Goal: Obtain resource: Download file/media

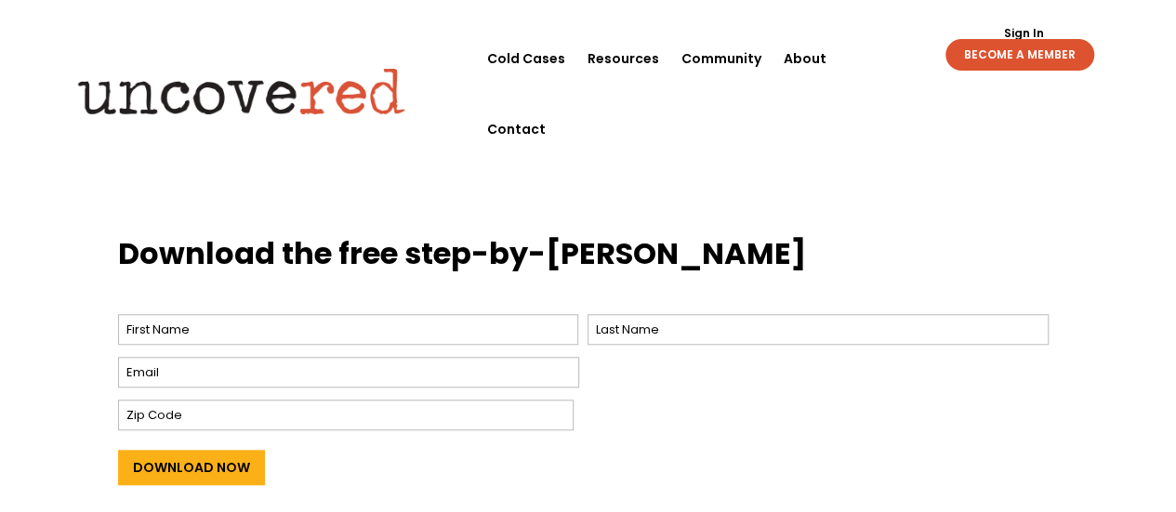
scroll to position [713, 0]
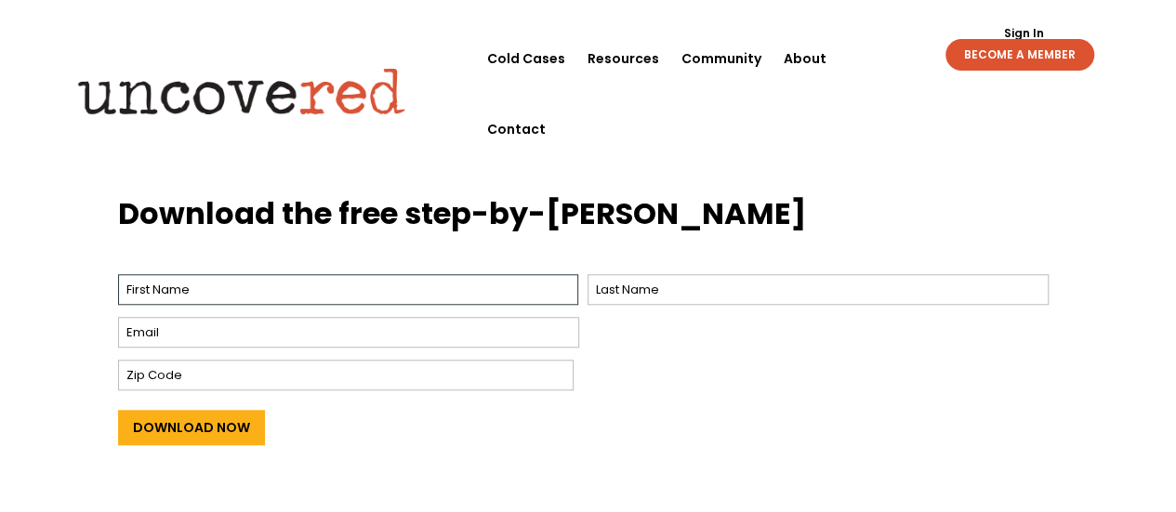
click at [509, 274] on input "First" at bounding box center [348, 289] width 461 height 31
type input "[PERSON_NAME]"
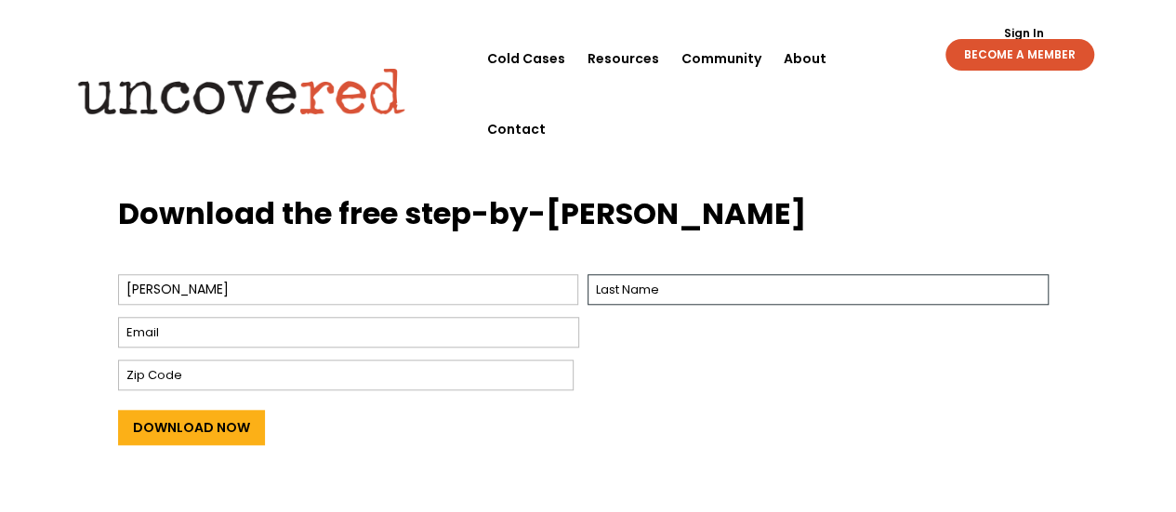
click at [710, 274] on input "Last" at bounding box center [817, 289] width 461 height 31
type input "Doe"
click at [478, 317] on input "Email *" at bounding box center [348, 332] width 461 height 31
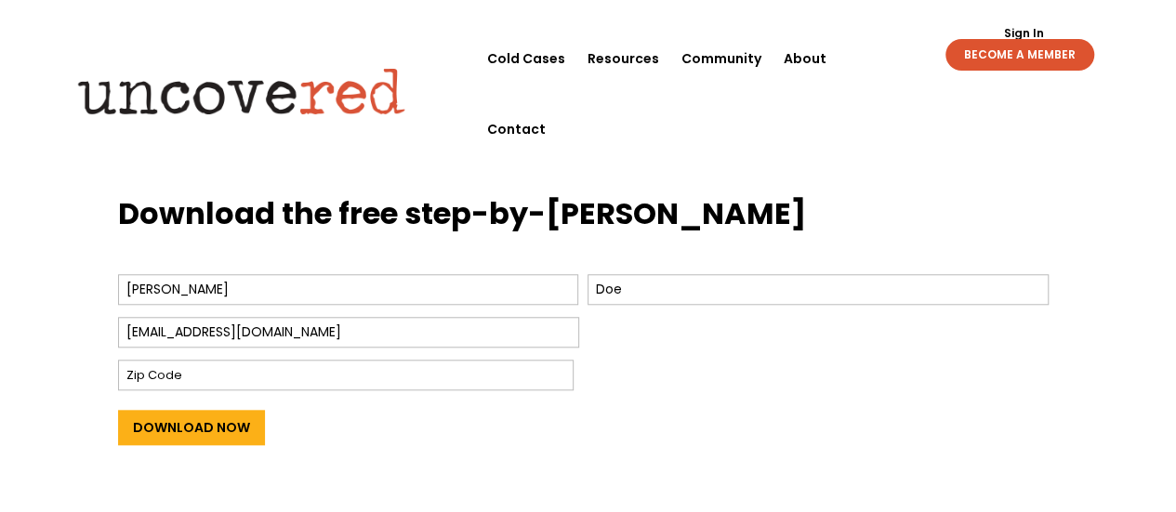
type input "[EMAIL_ADDRESS][DOMAIN_NAME]"
click at [487, 360] on input "Zip Code" at bounding box center [345, 375] width 455 height 31
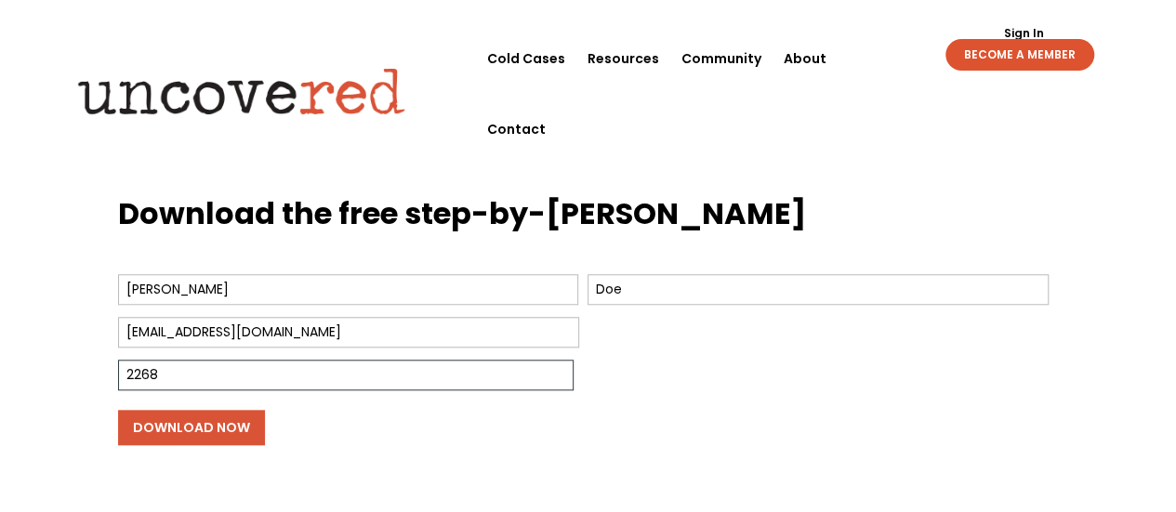
type input "2268"
click at [162, 410] on input "Download Now" at bounding box center [191, 427] width 147 height 35
drag, startPoint x: 206, startPoint y: 351, endPoint x: 91, endPoint y: 375, distance: 117.6
click at [91, 375] on div "Download the free step-by-[PERSON_NAME] Name * [PERSON_NAME] First Doe Last Ema…" at bounding box center [588, 354] width 1176 height 371
click at [197, 410] on input "Download Now" at bounding box center [191, 427] width 147 height 35
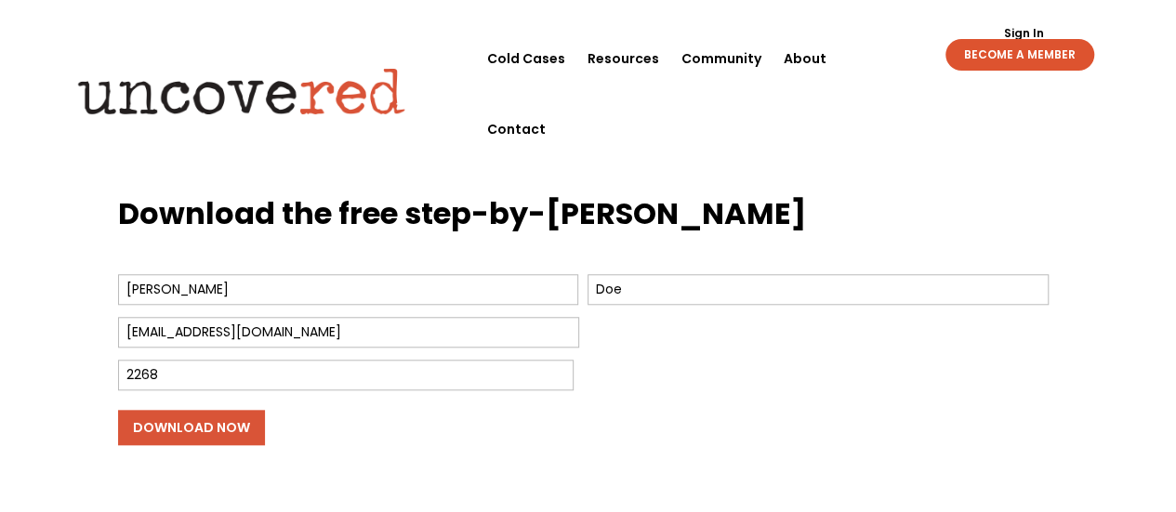
click at [242, 410] on input "Download Now" at bounding box center [191, 427] width 147 height 35
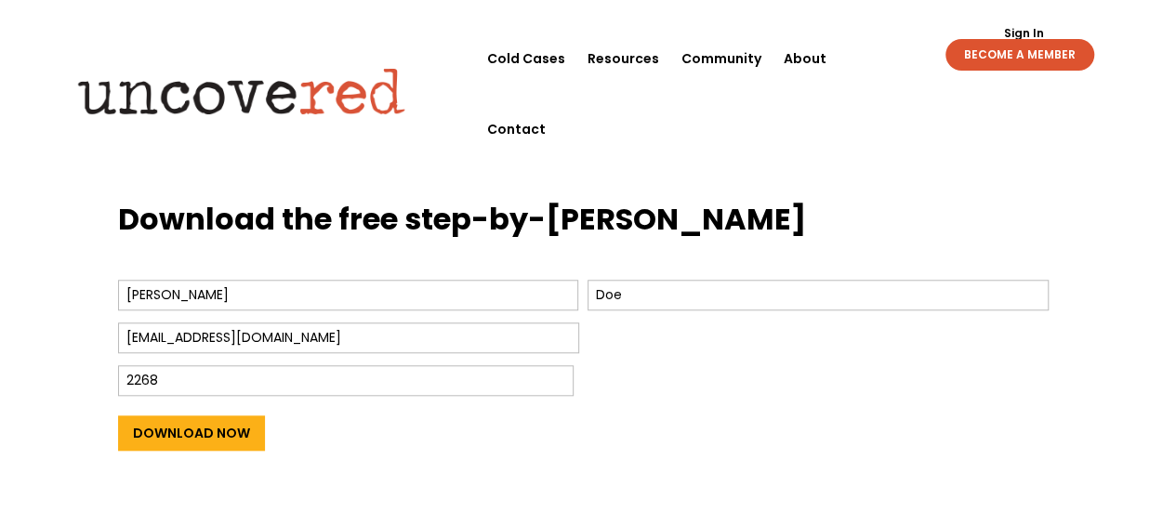
click at [322, 322] on input "[EMAIL_ADDRESS][DOMAIN_NAME]" at bounding box center [348, 337] width 461 height 31
click at [322, 365] on input "2268" at bounding box center [345, 380] width 455 height 31
type input "2"
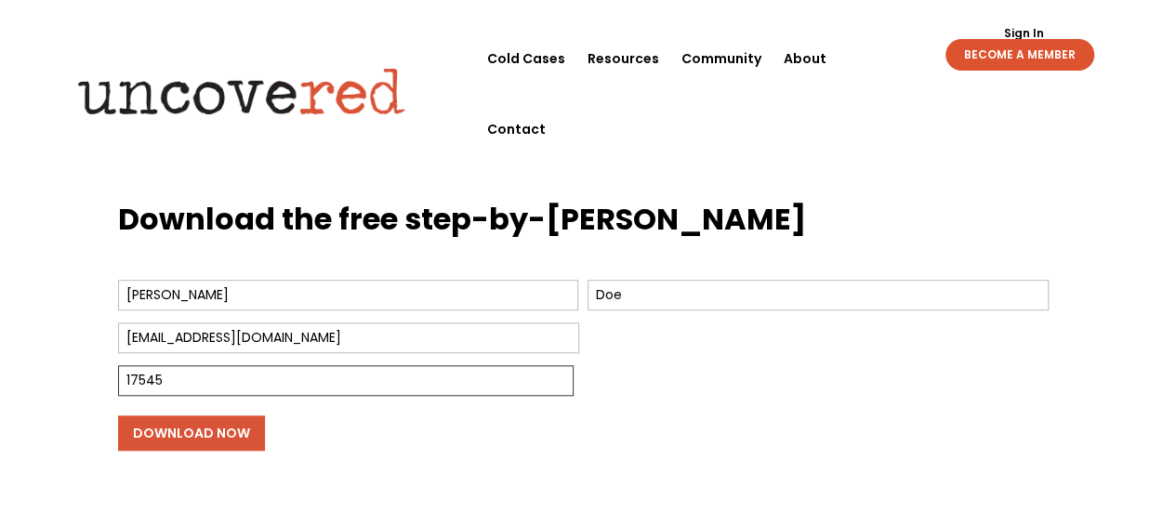
type input "17545"
click at [233, 415] on input "Download Now" at bounding box center [191, 432] width 147 height 35
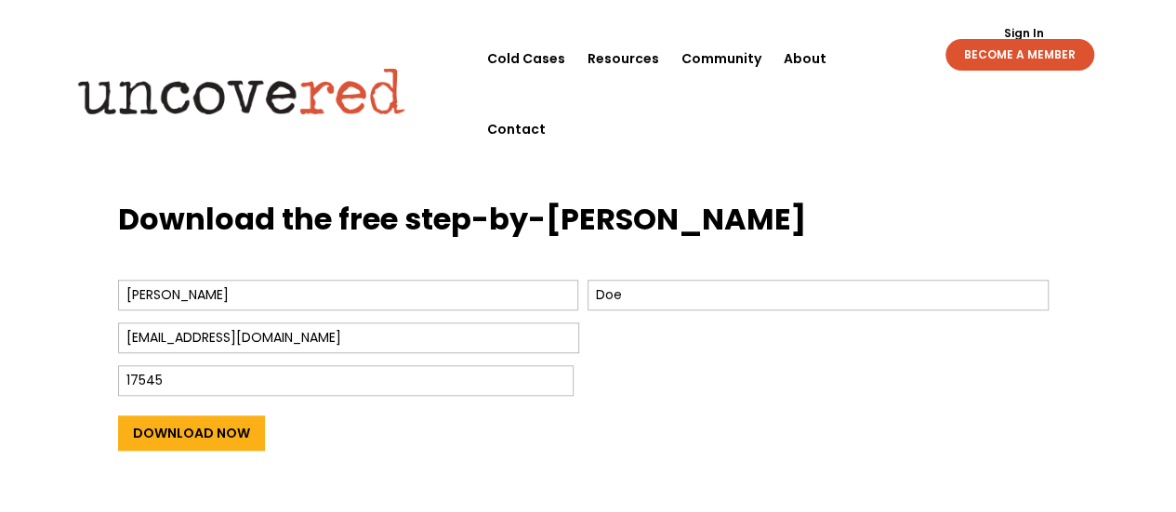
click at [211, 428] on div "Download Now" at bounding box center [588, 430] width 941 height 59
click at [208, 415] on input "Download Now" at bounding box center [191, 432] width 147 height 35
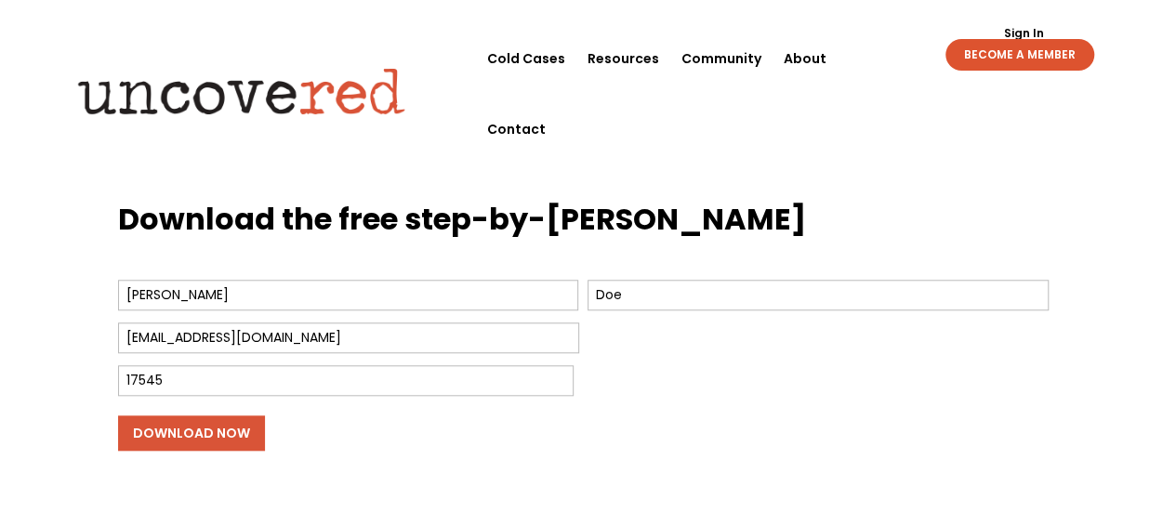
click at [208, 415] on input "Download Now" at bounding box center [191, 432] width 147 height 35
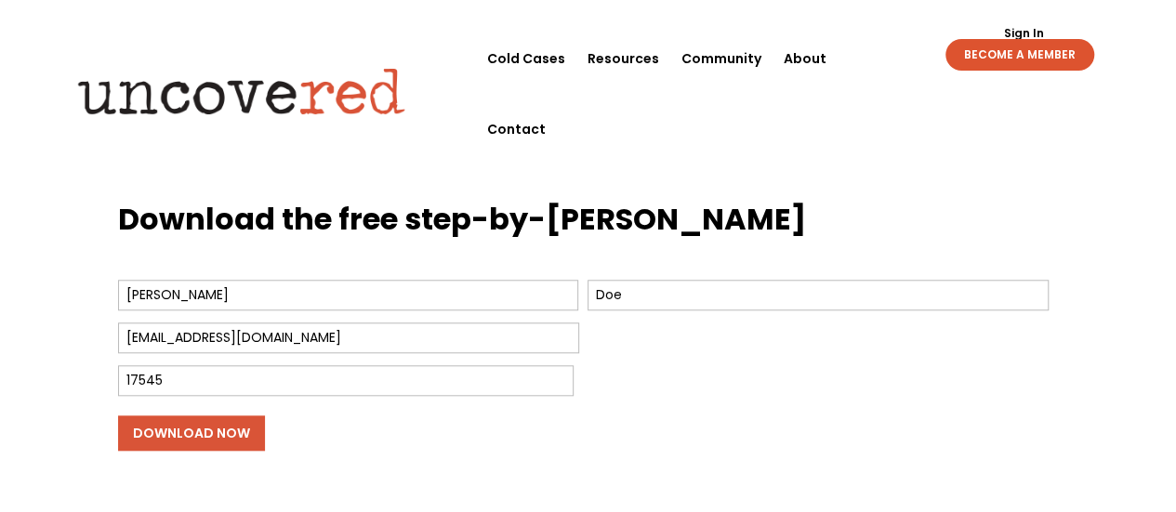
click at [175, 415] on input "Download Now" at bounding box center [191, 432] width 147 height 35
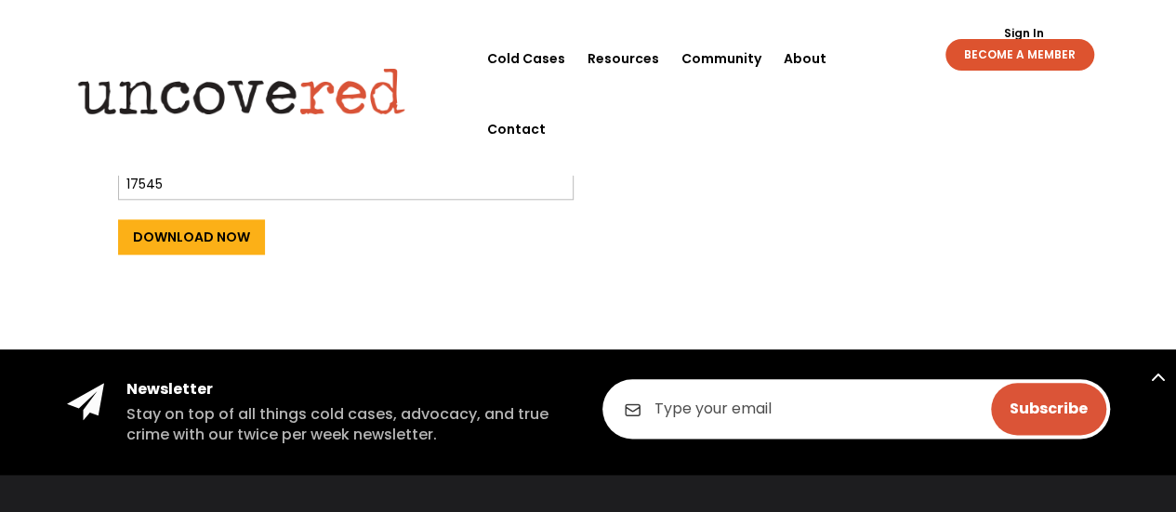
scroll to position [915, 0]
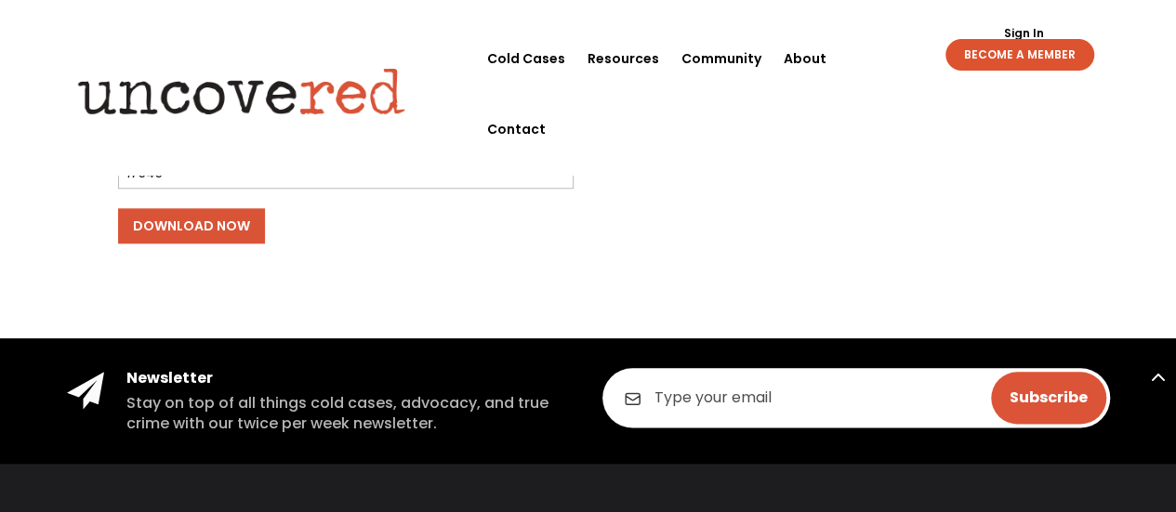
click at [259, 208] on input "Download Now" at bounding box center [191, 225] width 147 height 35
click at [190, 208] on input "Download Now" at bounding box center [191, 225] width 147 height 35
click at [185, 208] on input "Download Now" at bounding box center [191, 225] width 147 height 35
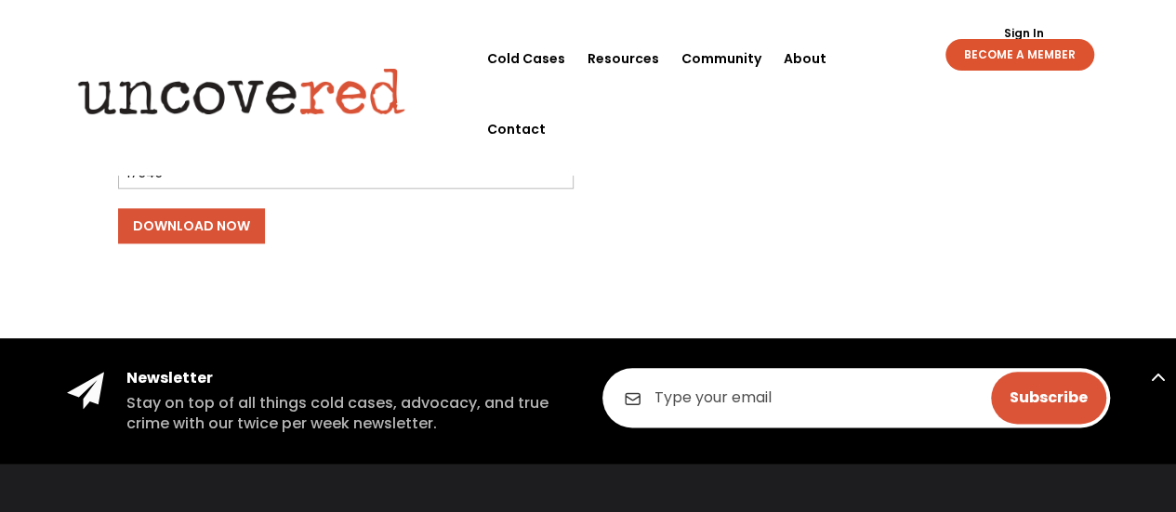
click at [185, 208] on input "Download Now" at bounding box center [191, 225] width 147 height 35
click at [190, 208] on input "Download Now" at bounding box center [191, 225] width 147 height 35
click at [189, 208] on input "Download Now" at bounding box center [191, 225] width 147 height 35
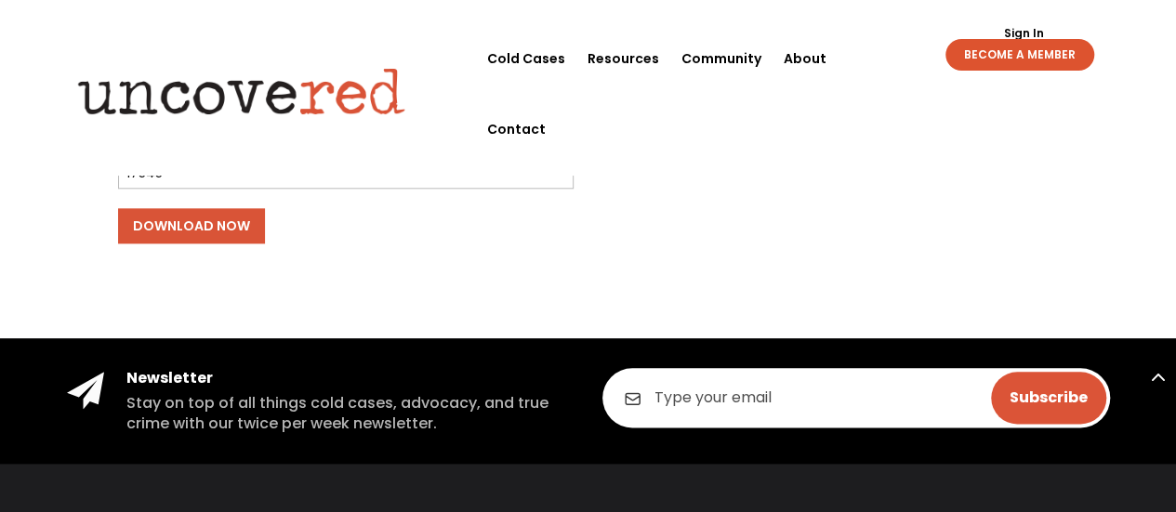
click at [189, 208] on input "Download Now" at bounding box center [191, 225] width 147 height 35
click at [191, 208] on input "Download Now" at bounding box center [191, 225] width 147 height 35
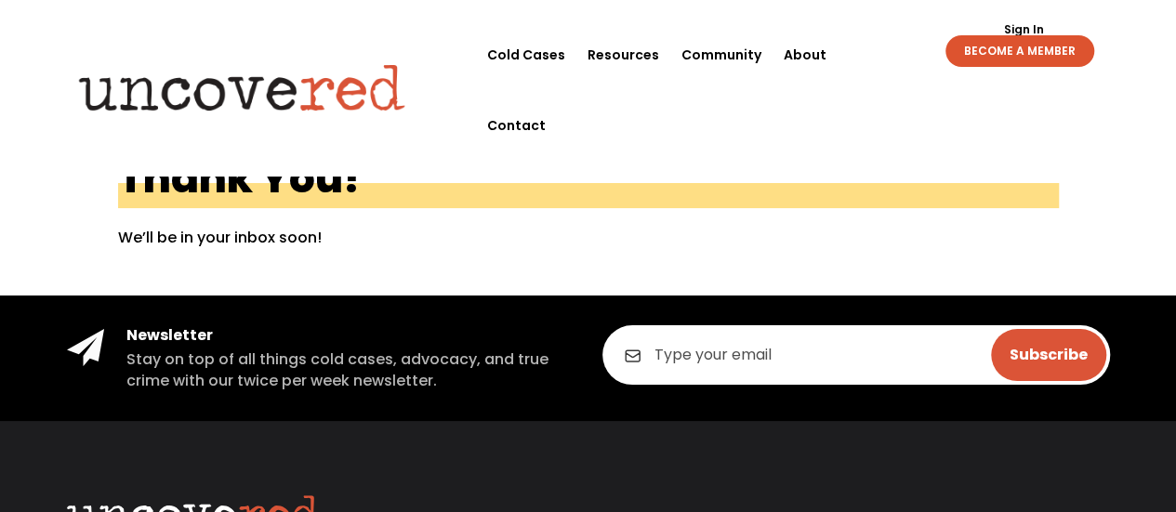
drag, startPoint x: 0, startPoint y: 0, endPoint x: 873, endPoint y: 200, distance: 895.3
click at [873, 200] on h1 "Thank You!" at bounding box center [588, 182] width 941 height 51
